Goal: Task Accomplishment & Management: Use online tool/utility

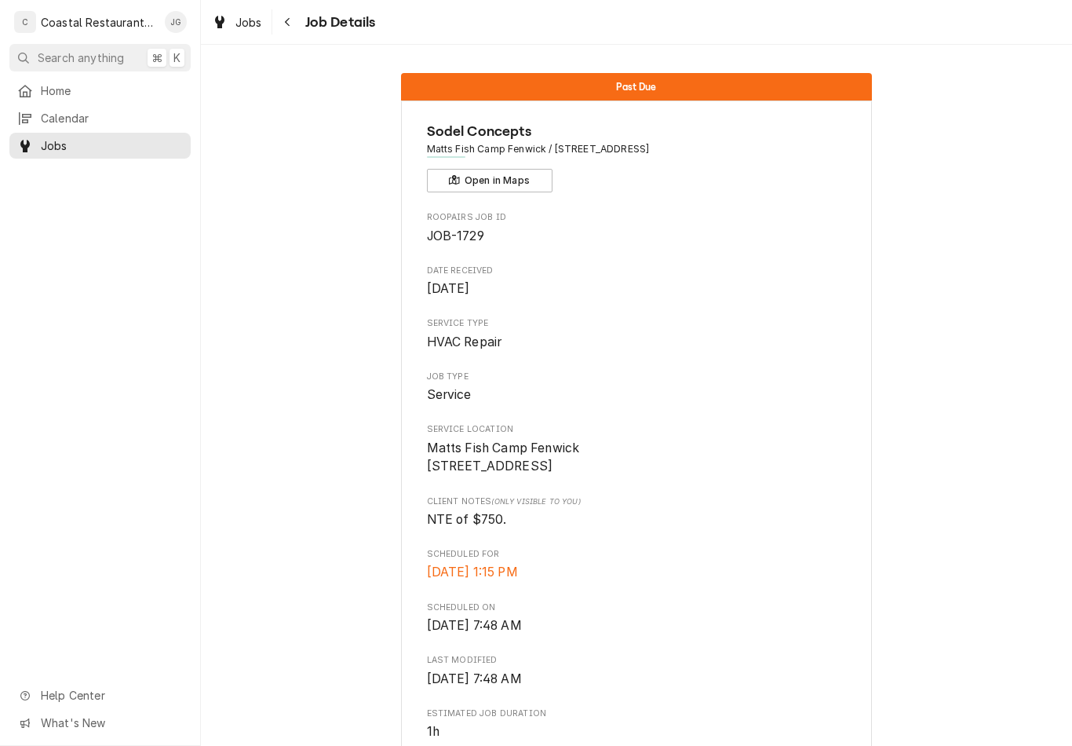
click at [121, 87] on span "Home" at bounding box center [112, 90] width 142 height 16
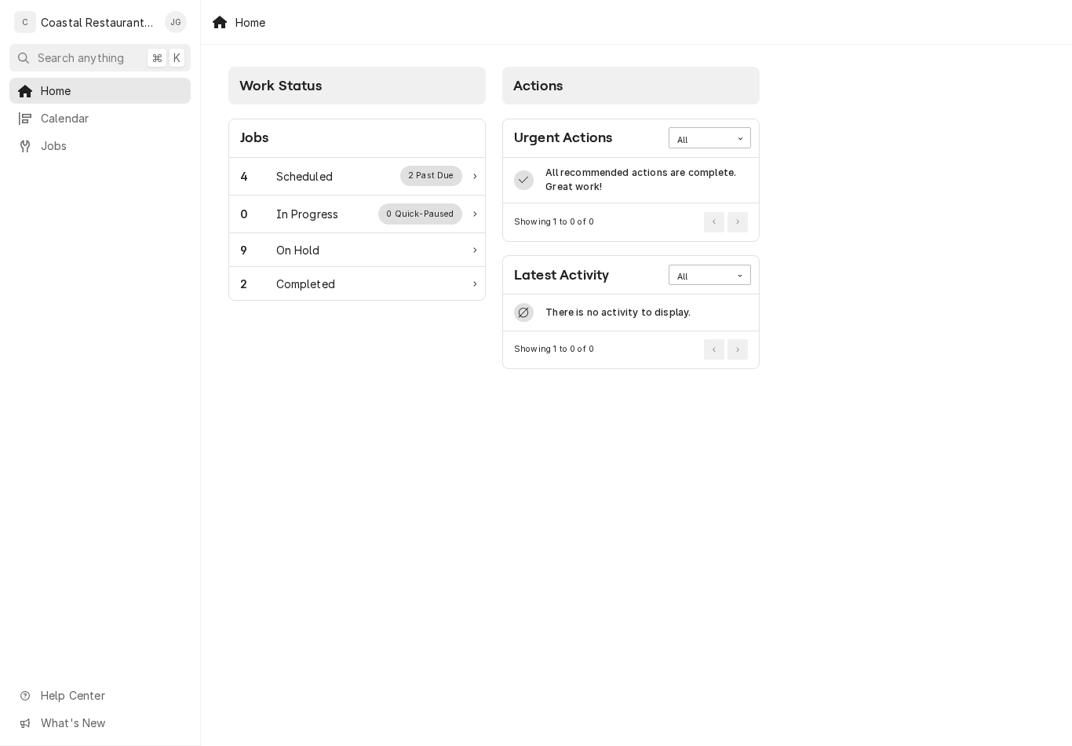
click at [341, 161] on div "4 Scheduled 2 Past Due" at bounding box center [357, 177] width 256 height 38
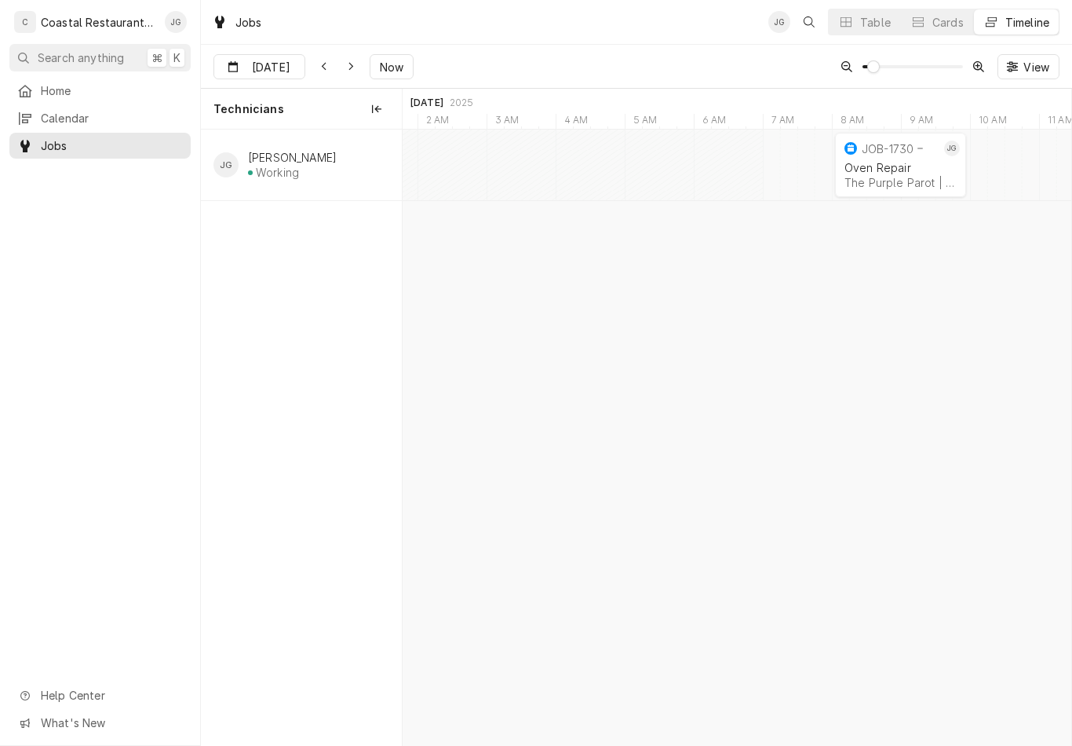
type input "Oct 7"
click at [707, 180] on div "The Purple Parot | Rehoboth Beach, 19971" at bounding box center [718, 182] width 112 height 13
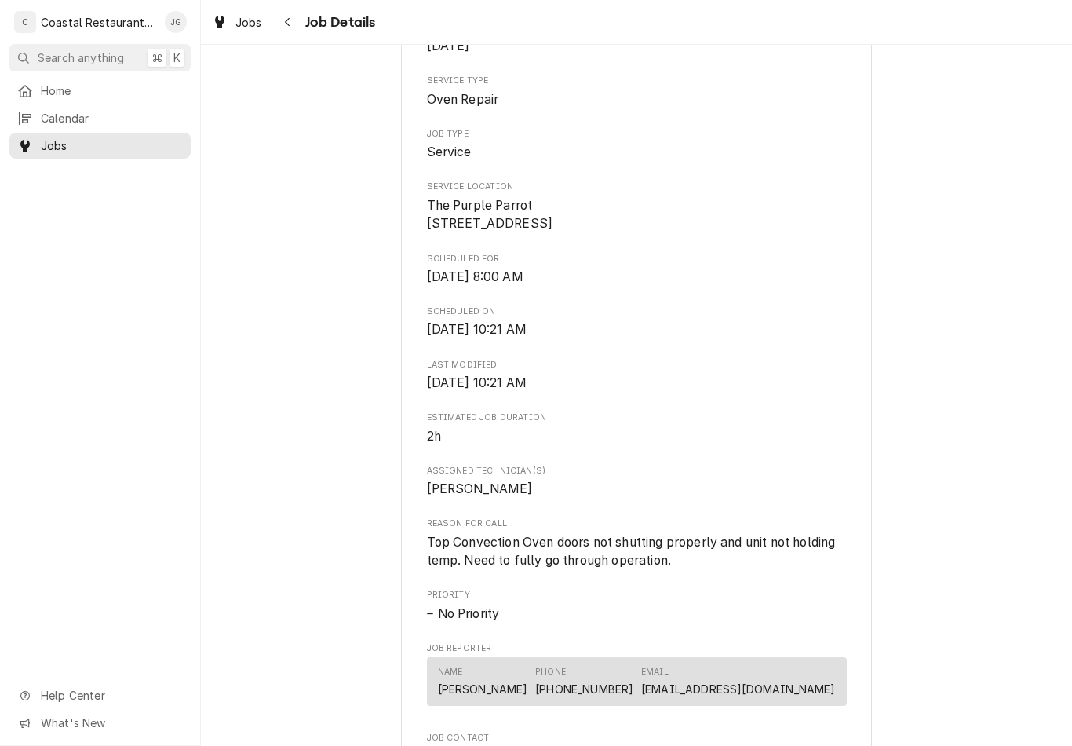
scroll to position [257, 0]
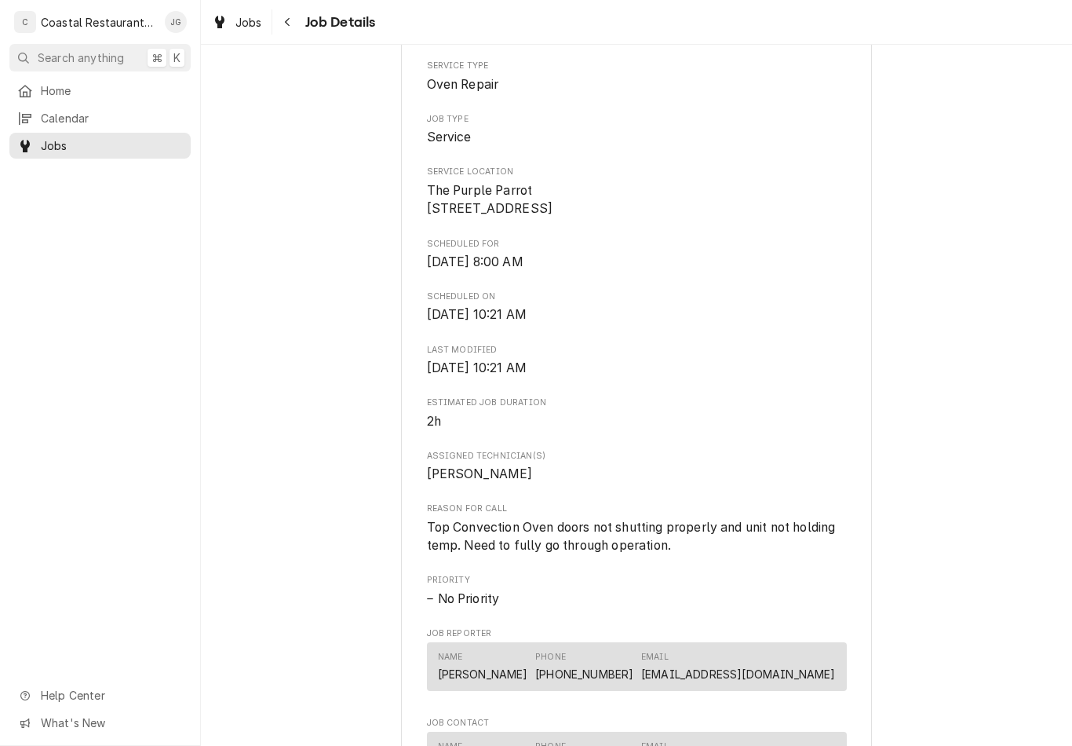
click at [137, 105] on link "Calendar" at bounding box center [99, 118] width 181 height 26
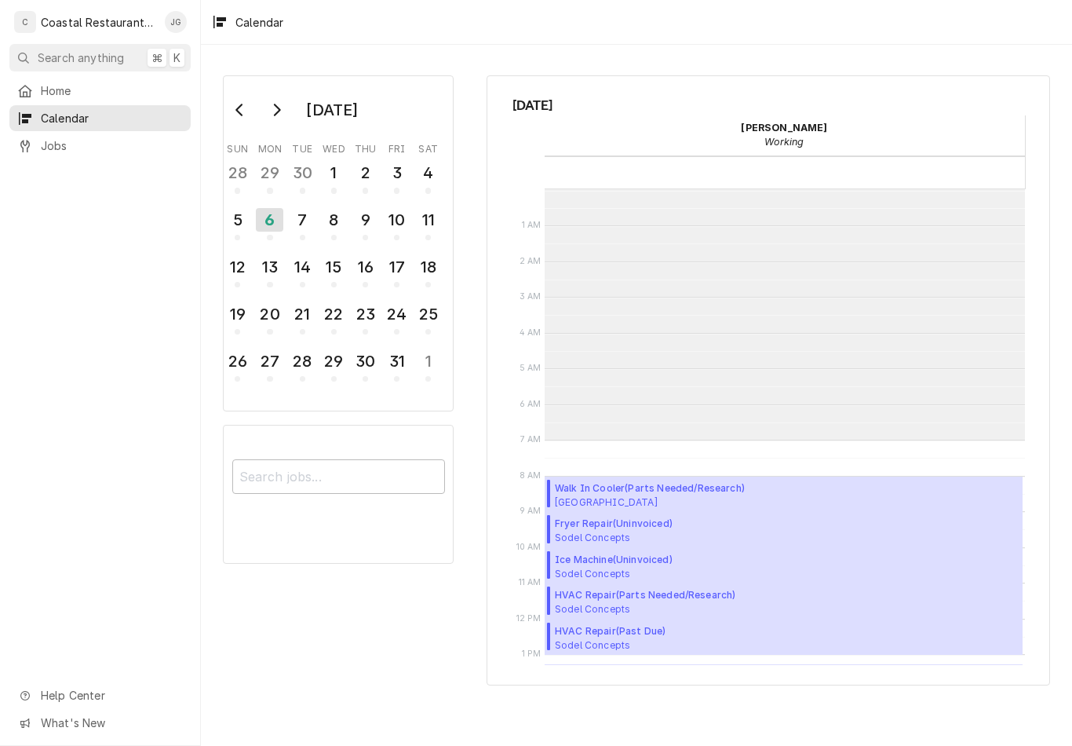
click at [116, 82] on span "Home" at bounding box center [112, 90] width 142 height 16
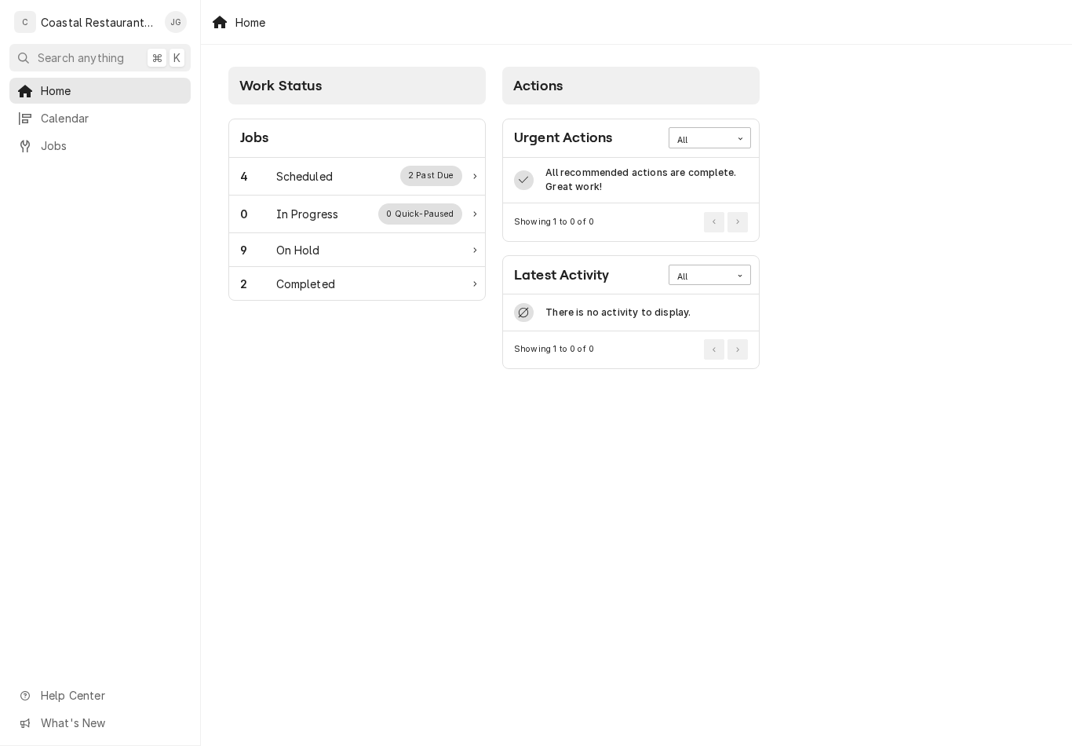
click at [363, 166] on div "4 Scheduled 2 Past Due" at bounding box center [351, 176] width 222 height 20
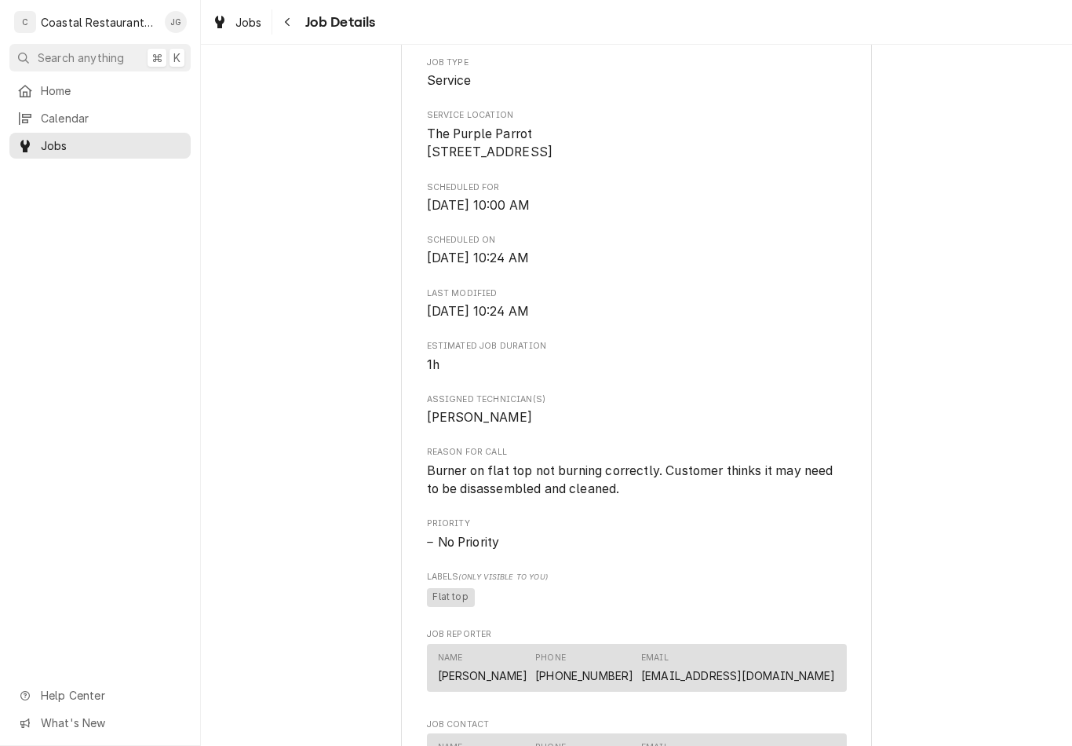
scroll to position [316, 0]
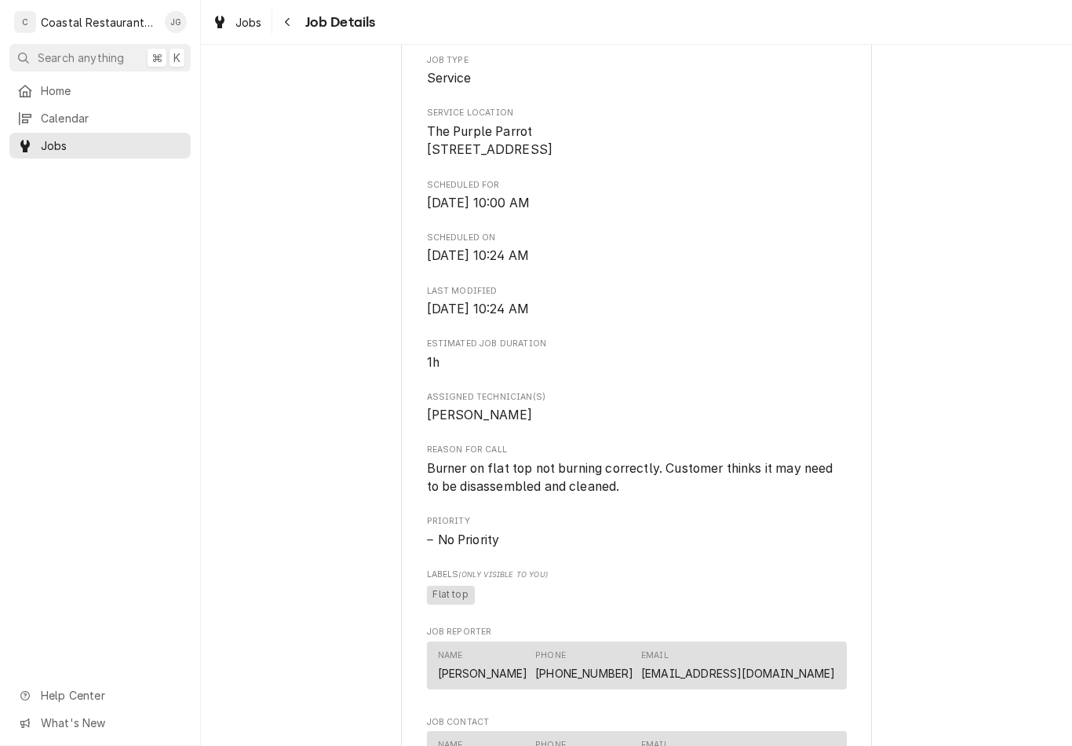
click at [97, 99] on link "Home" at bounding box center [99, 91] width 181 height 26
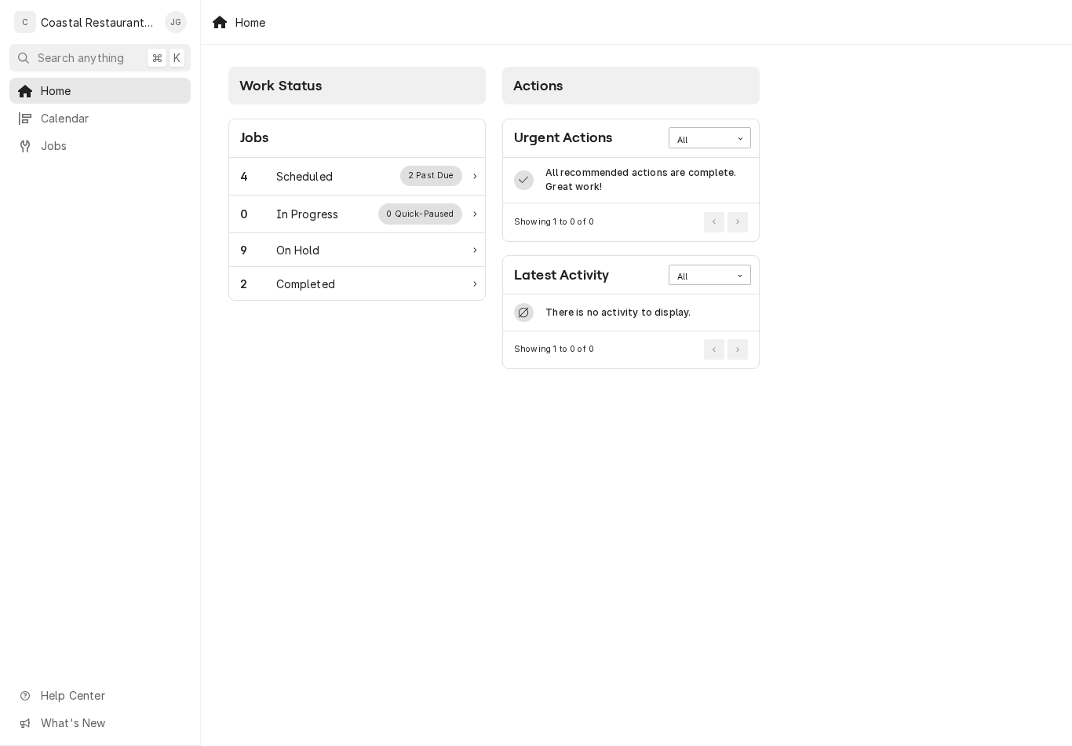
click at [345, 182] on div "4 Scheduled 2 Past Due" at bounding box center [351, 176] width 222 height 20
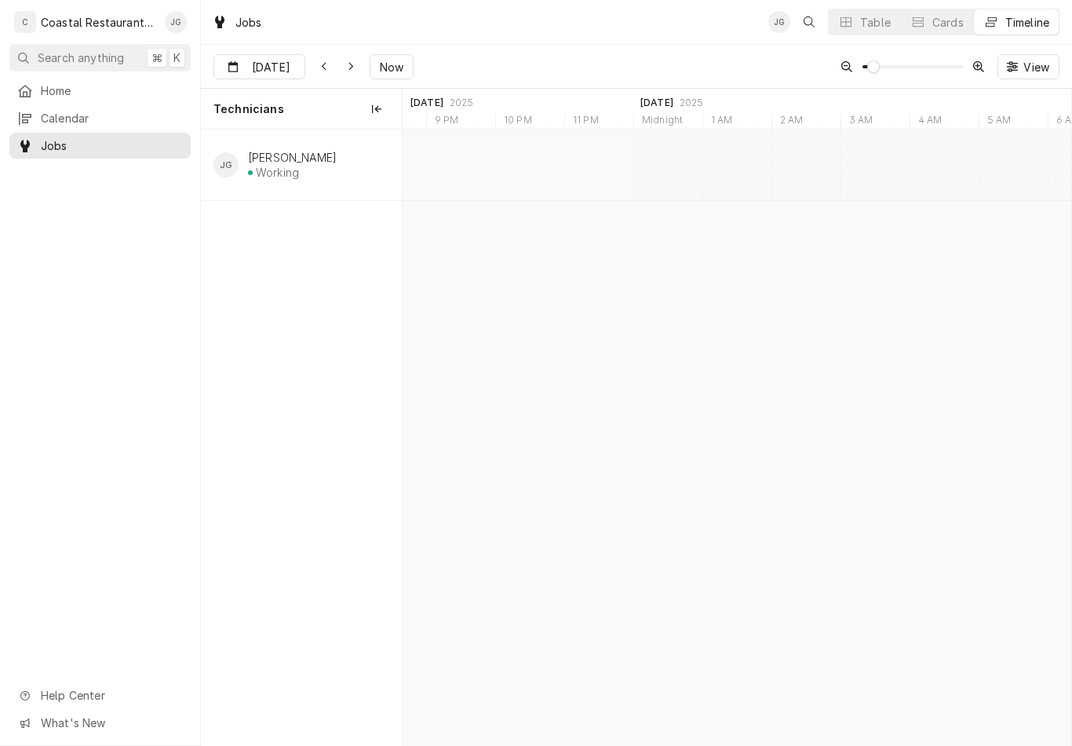
type input "Oct 6"
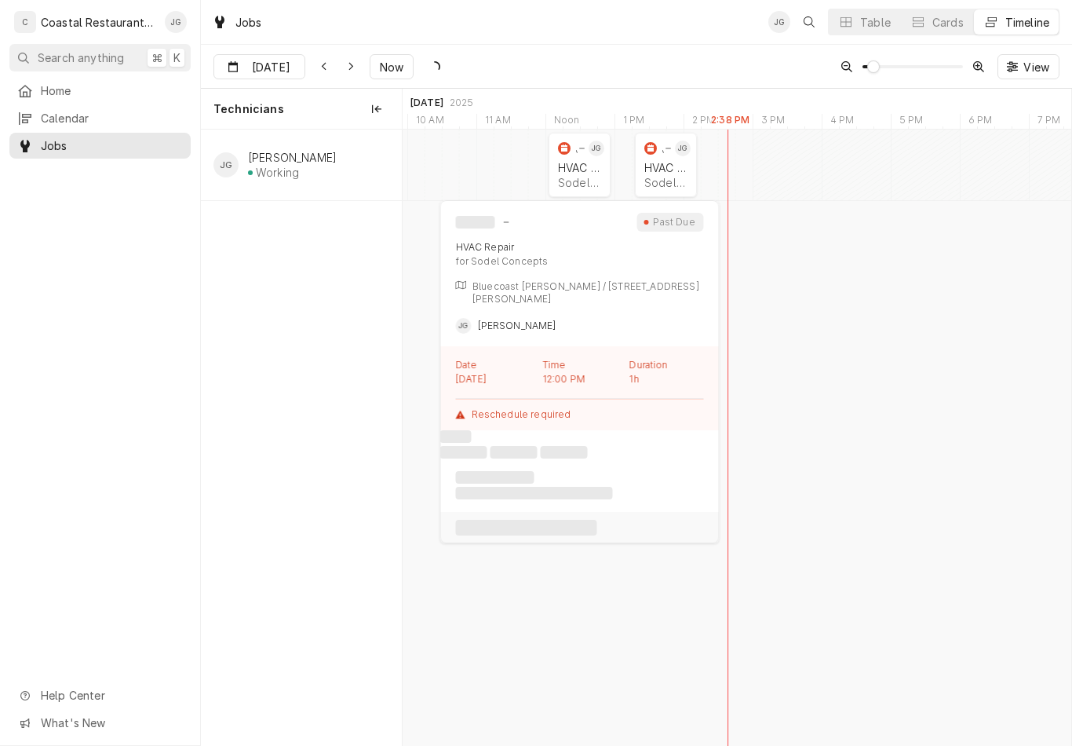
click at [575, 181] on div "Sodel Concepts | Bethany Beach, 19930" at bounding box center [579, 182] width 43 height 13
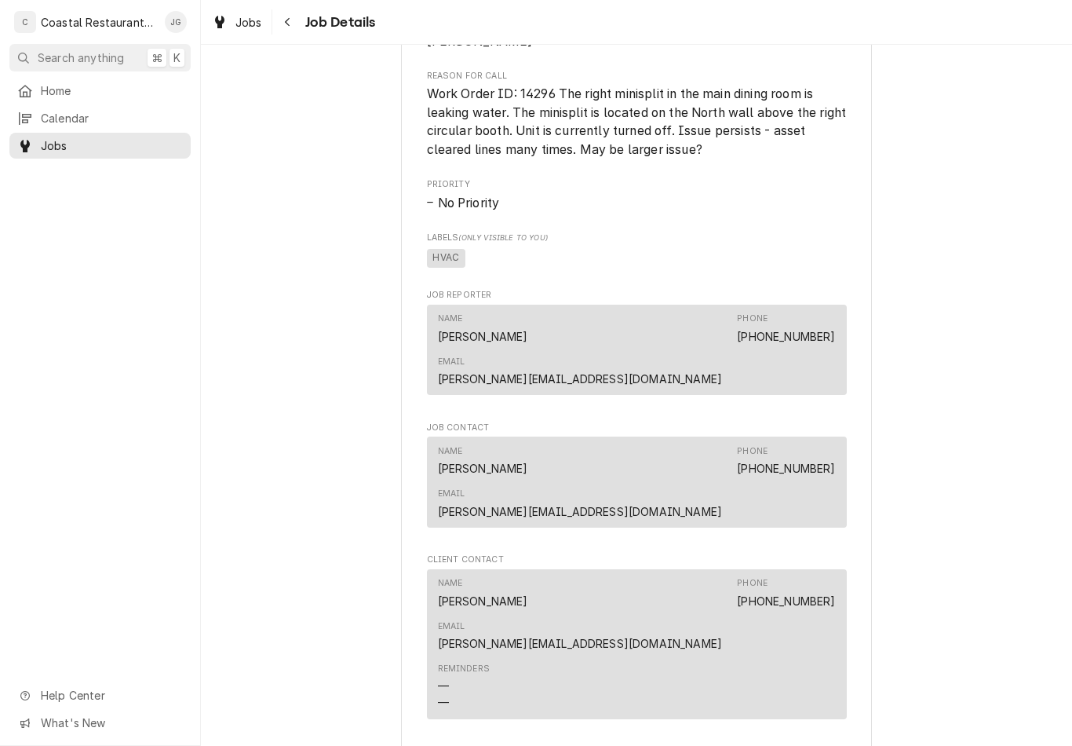
scroll to position [748, 0]
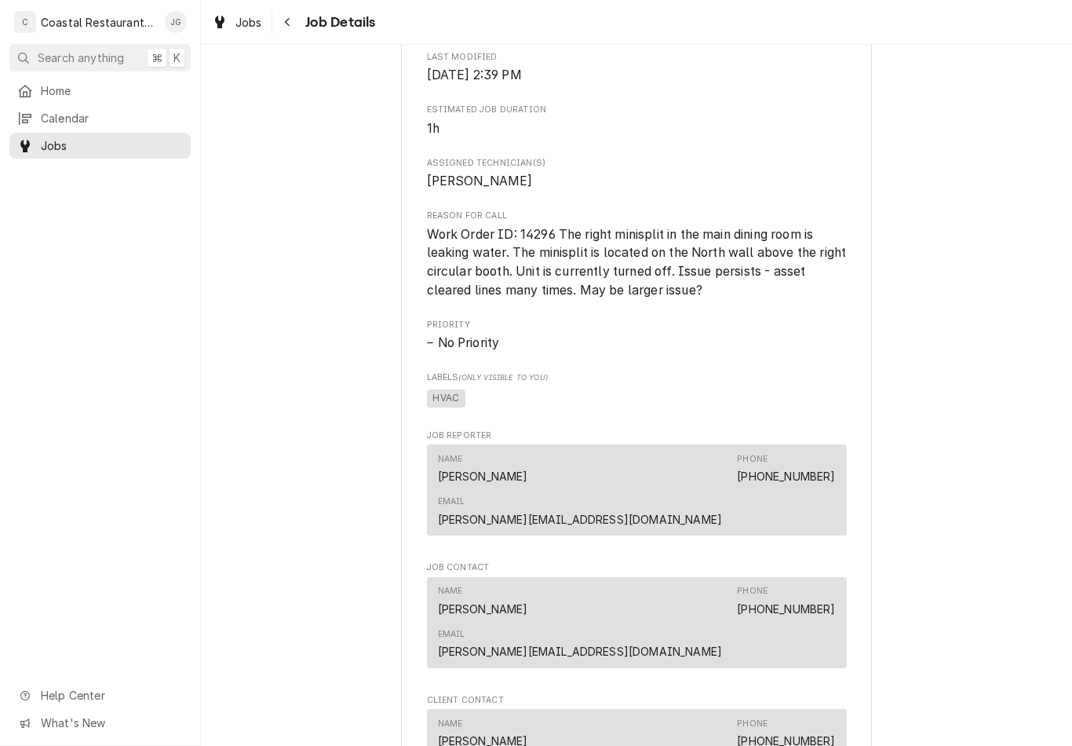
scroll to position [738, 0]
